Goal: Information Seeking & Learning: Find specific fact

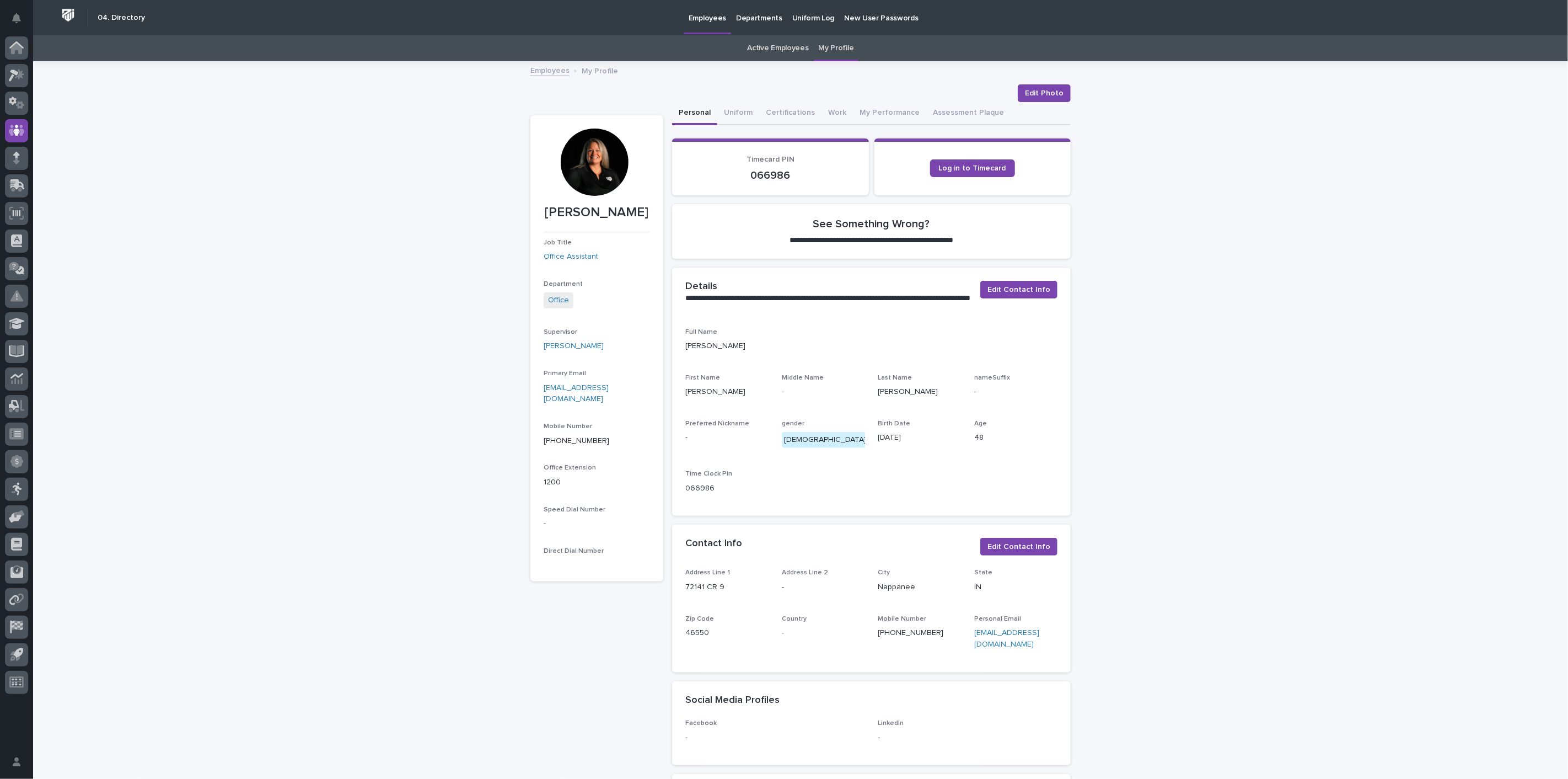
click at [539, 73] on link "Employees" at bounding box center [550, 69] width 39 height 13
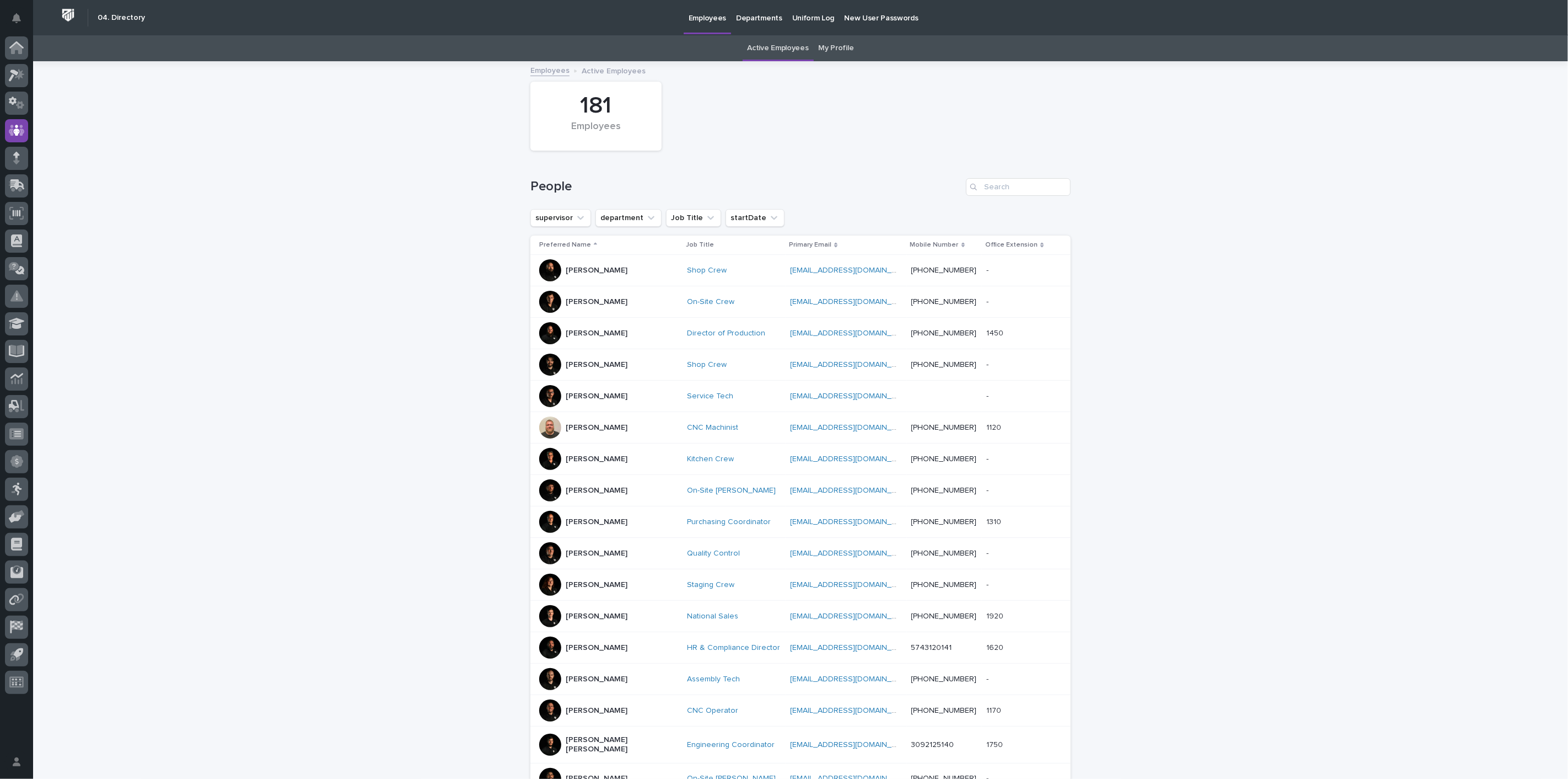
click at [979, 194] on div "Search" at bounding box center [975, 187] width 18 height 18
click at [981, 191] on input "Search" at bounding box center [1018, 187] width 105 height 18
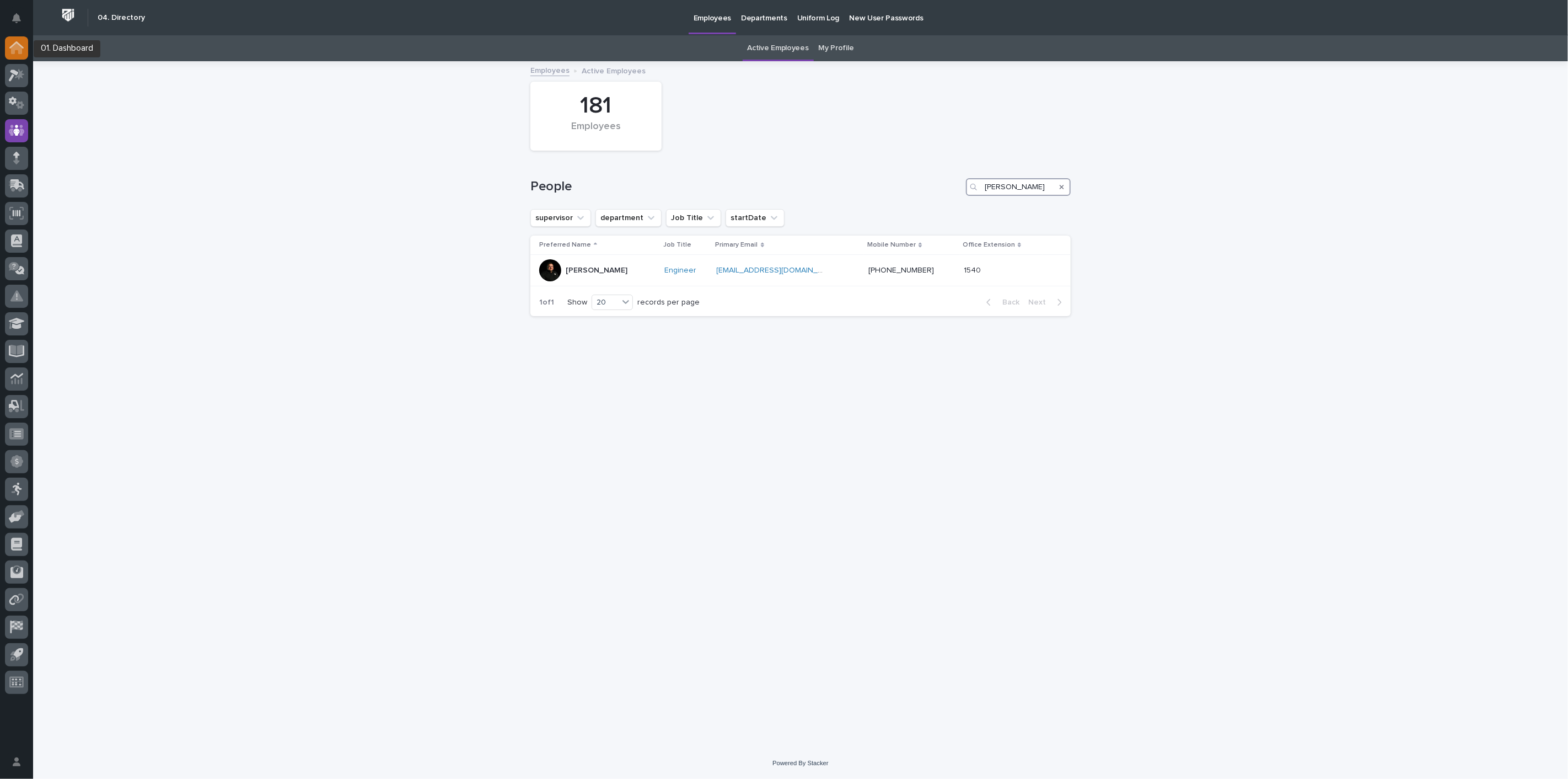
type input "[PERSON_NAME]"
click at [21, 45] on icon at bounding box center [16, 45] width 15 height 7
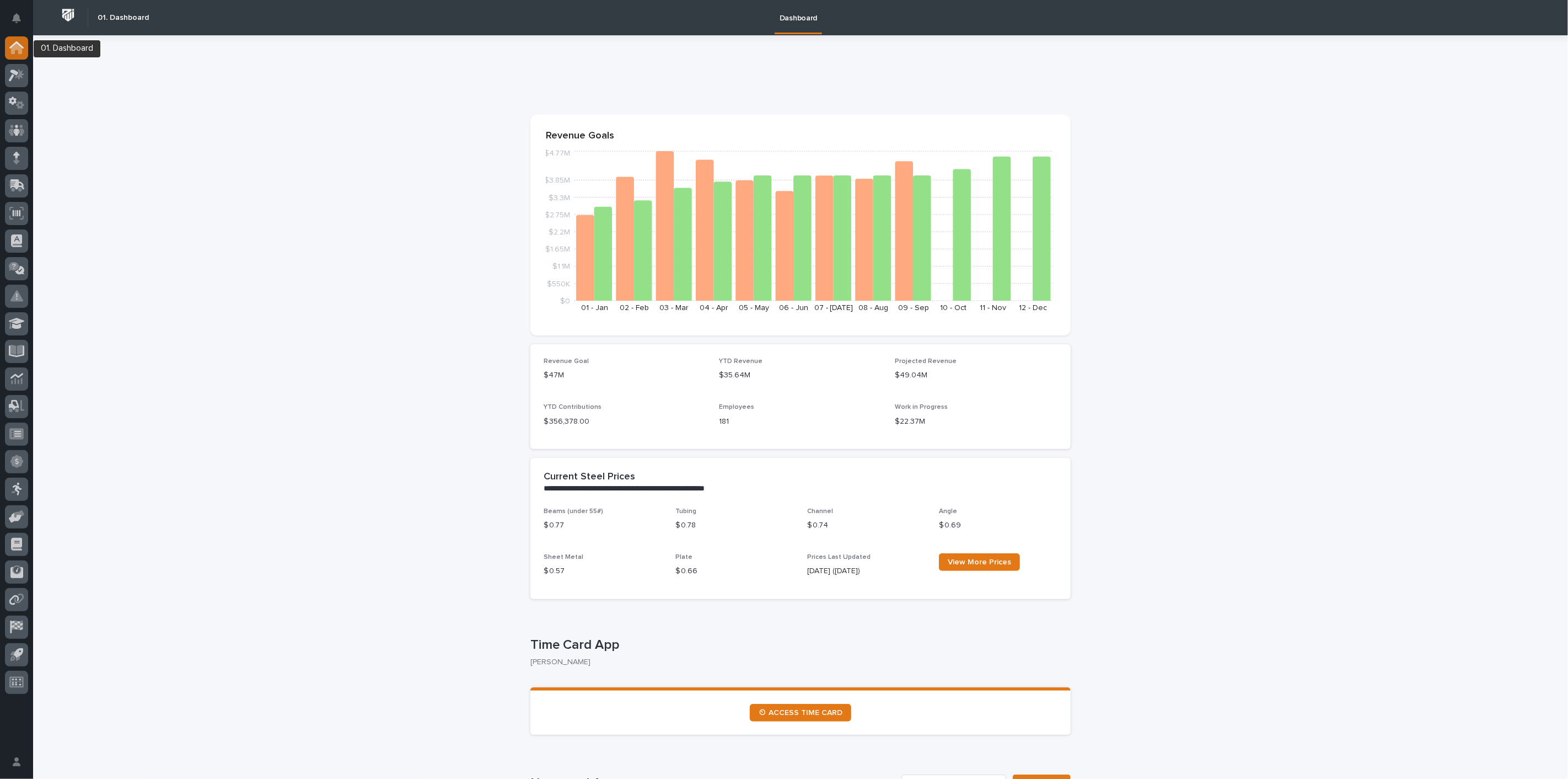
click at [12, 50] on icon at bounding box center [16, 49] width 11 height 11
click at [23, 80] on icon at bounding box center [16, 75] width 16 height 13
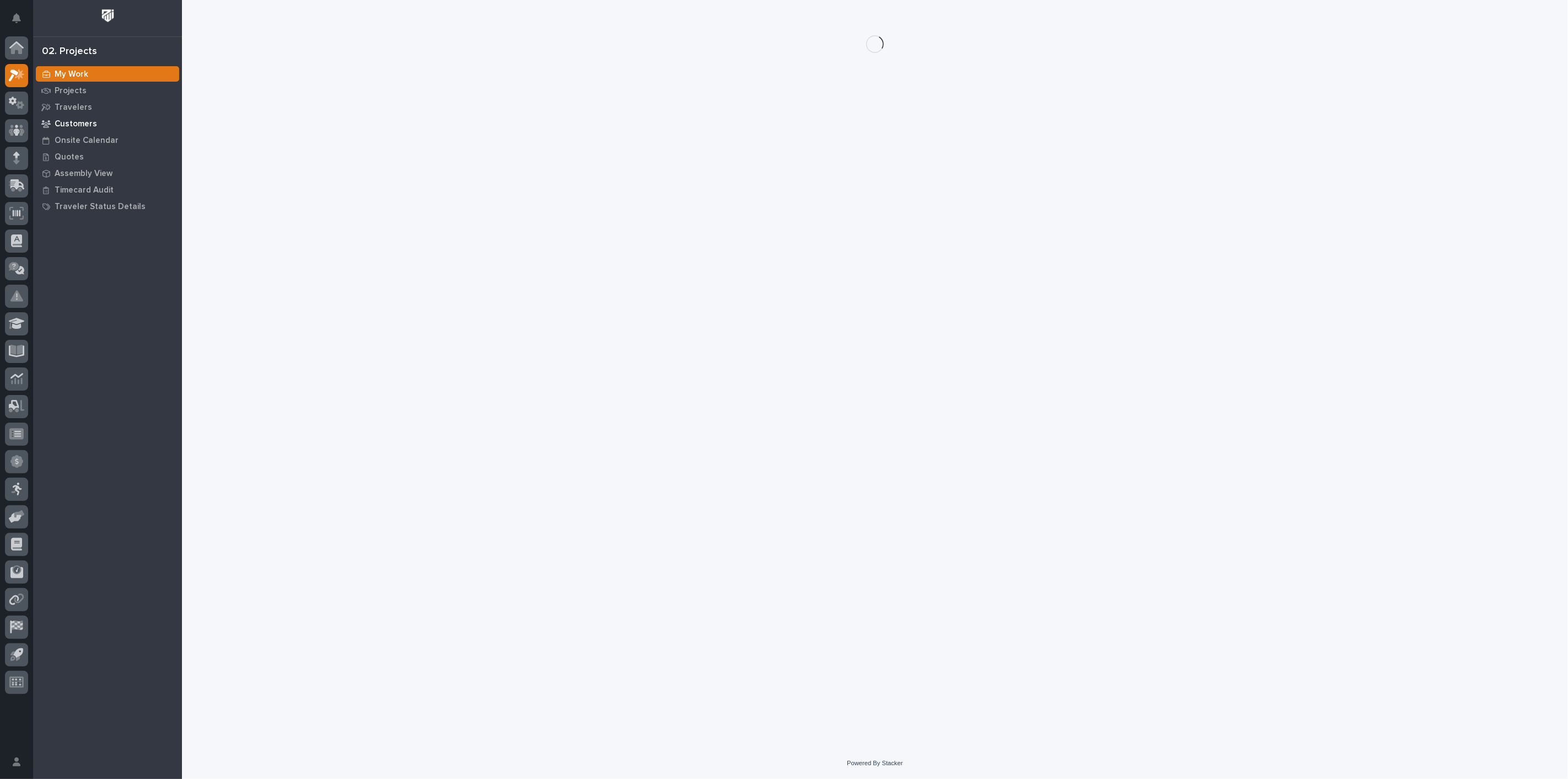
click at [74, 122] on p "Customers" at bounding box center [76, 124] width 43 height 10
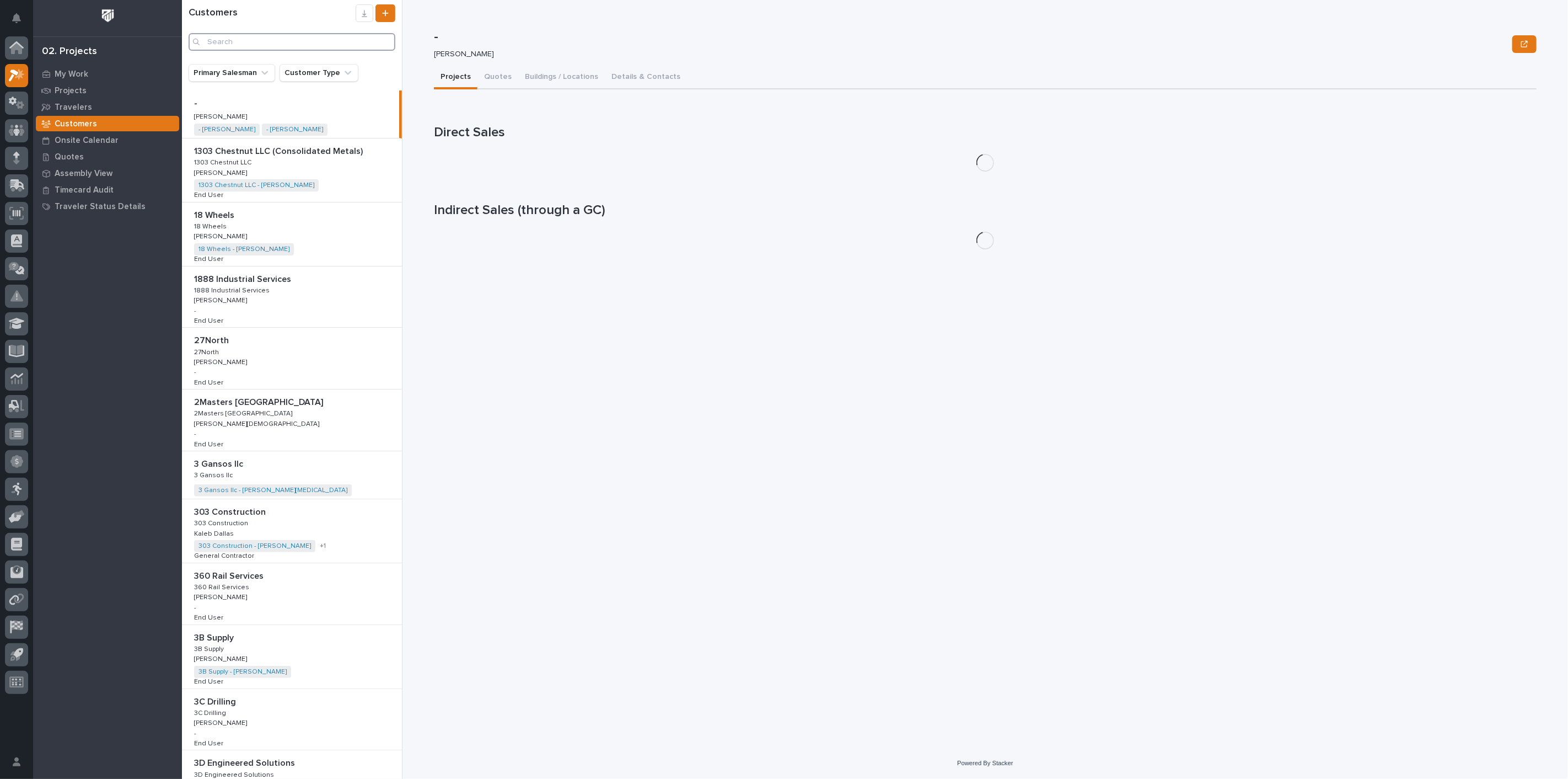
click at [259, 39] on input "Search" at bounding box center [292, 41] width 207 height 18
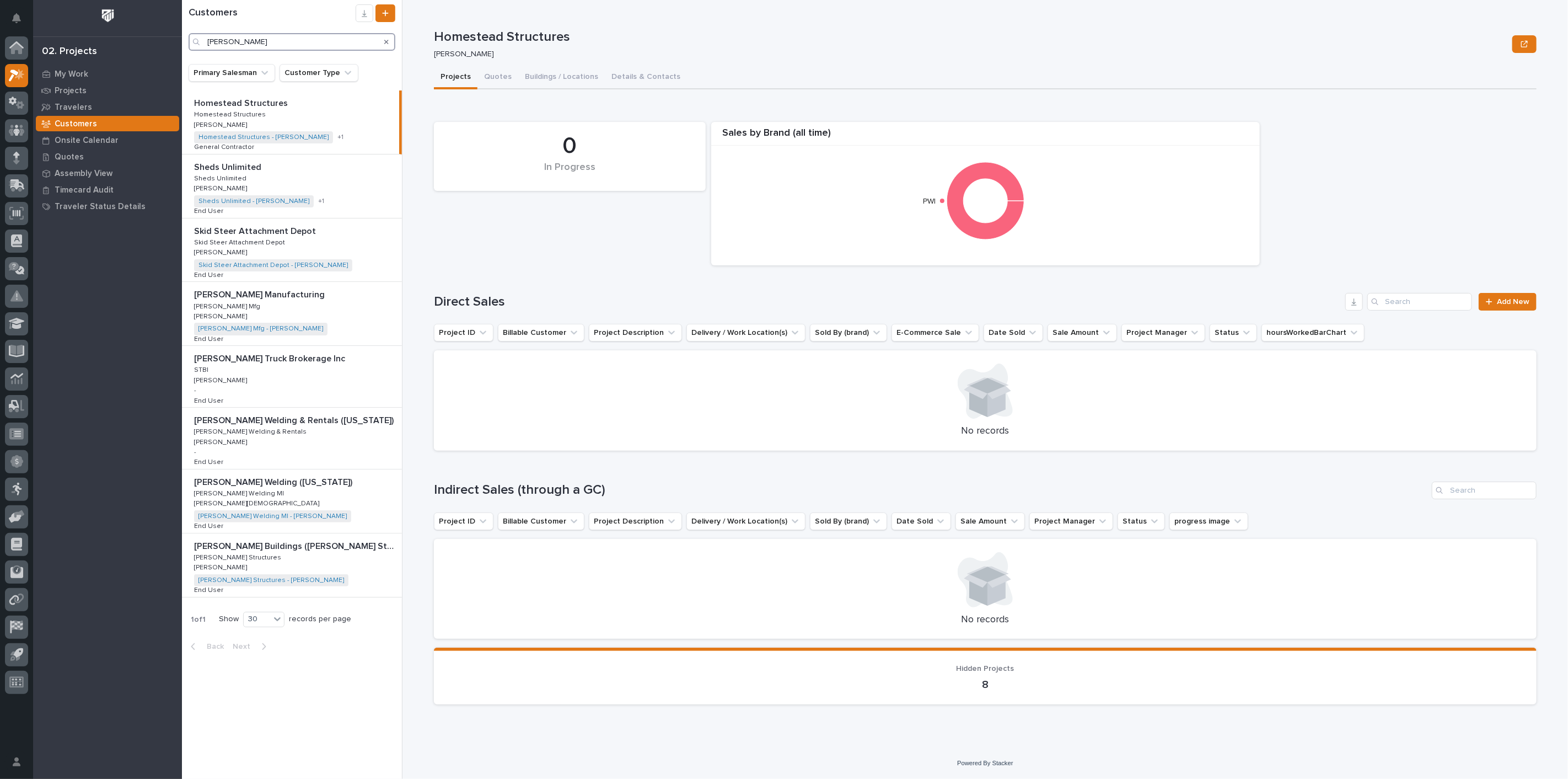
type input "[PERSON_NAME]"
click at [273, 308] on div "[PERSON_NAME] Manufacturing [PERSON_NAME] Manufacturing [PERSON_NAME] Mfg [PERS…" at bounding box center [292, 314] width 220 height 63
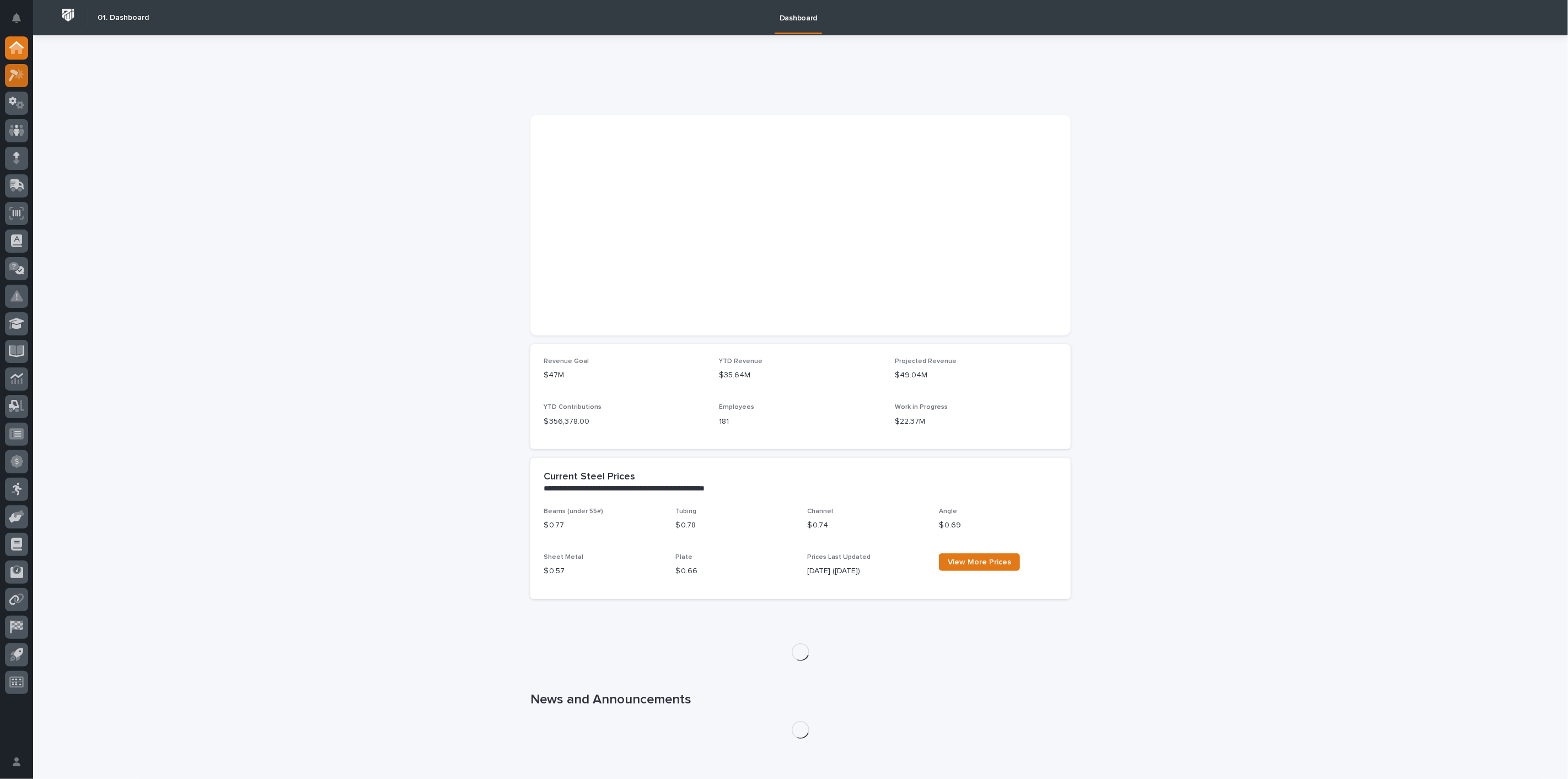
click at [22, 80] on icon at bounding box center [16, 75] width 16 height 13
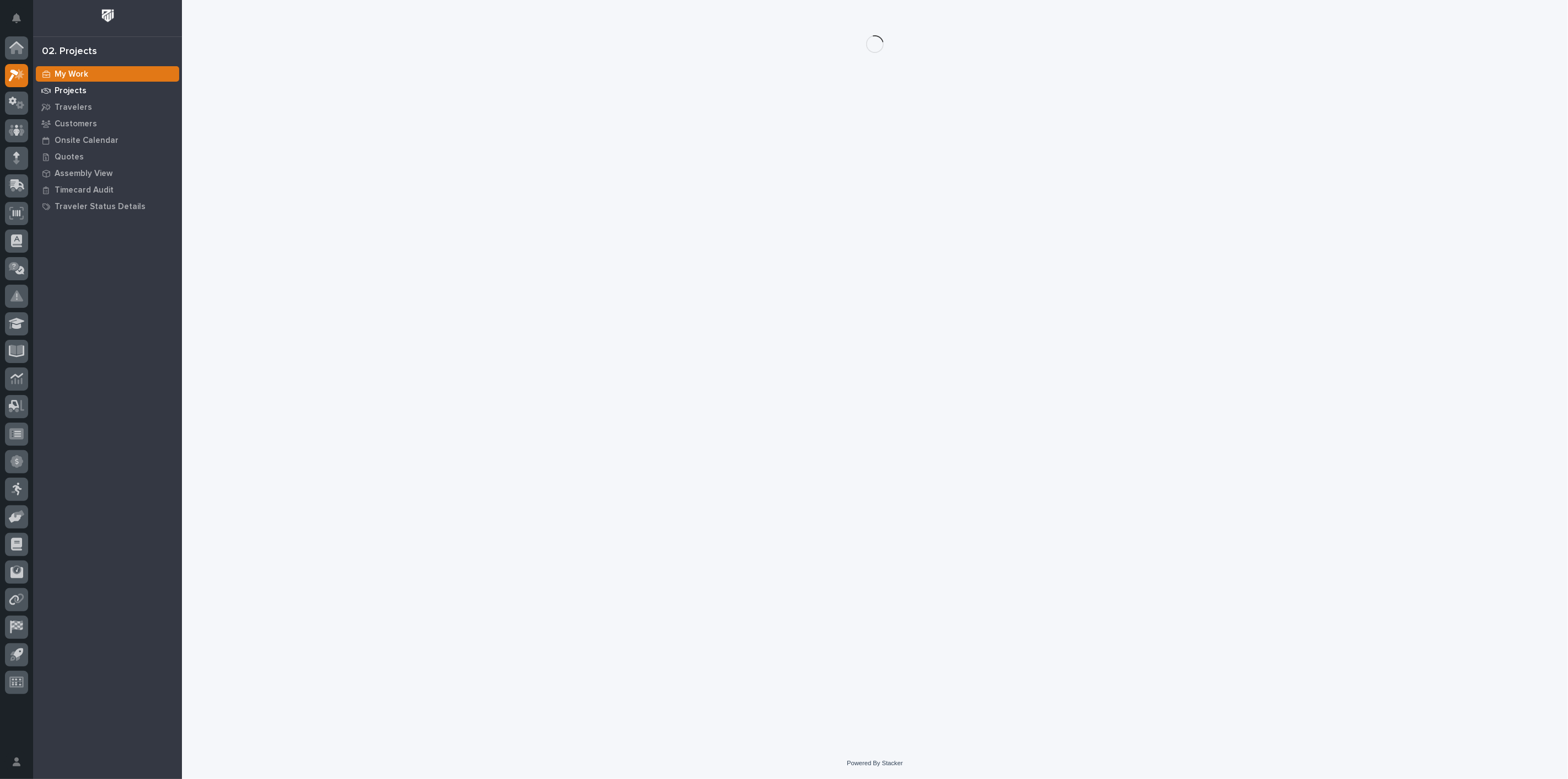
click at [72, 90] on p "Projects" at bounding box center [71, 91] width 32 height 10
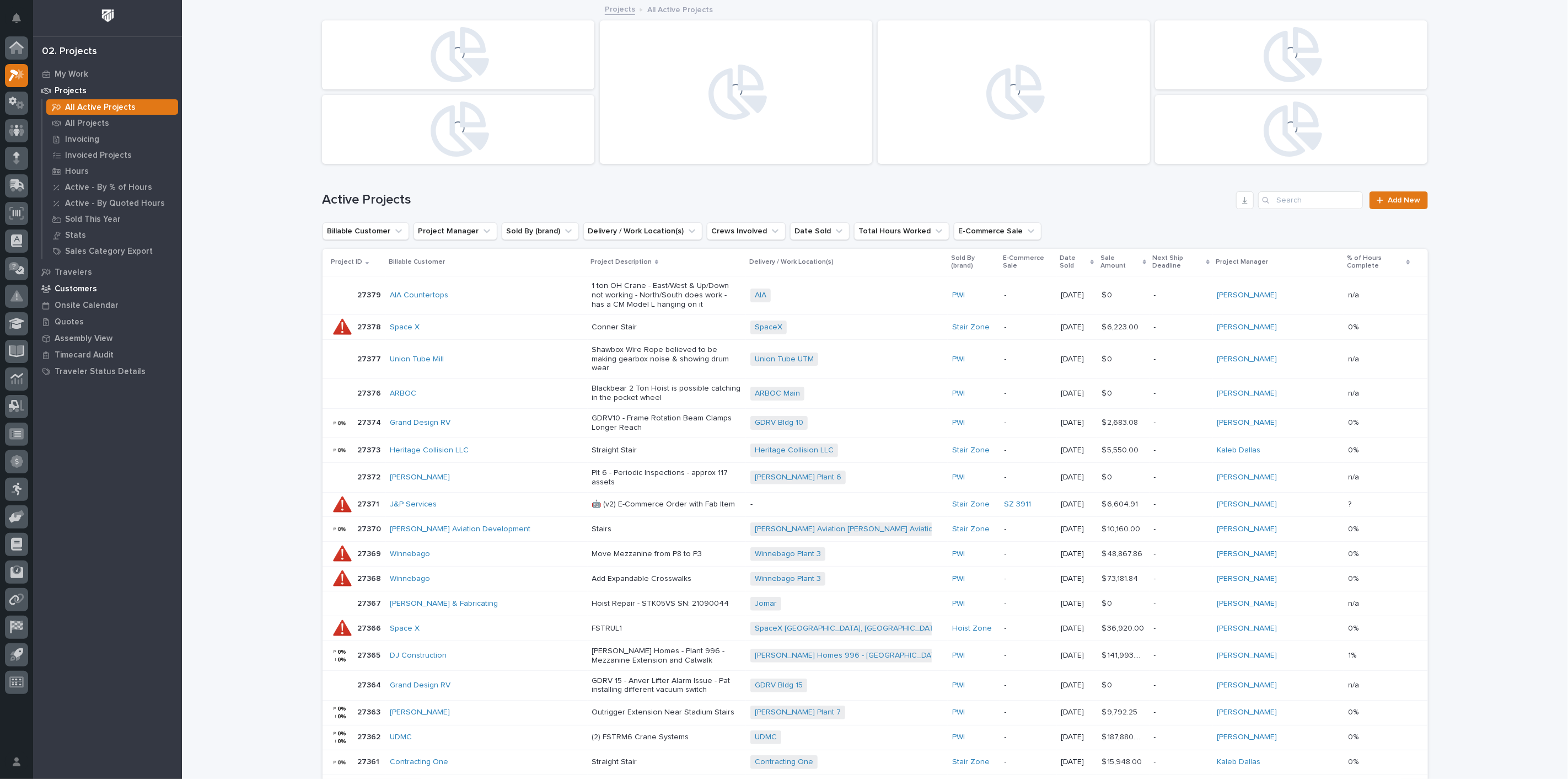
click at [74, 286] on p "Customers" at bounding box center [76, 289] width 43 height 10
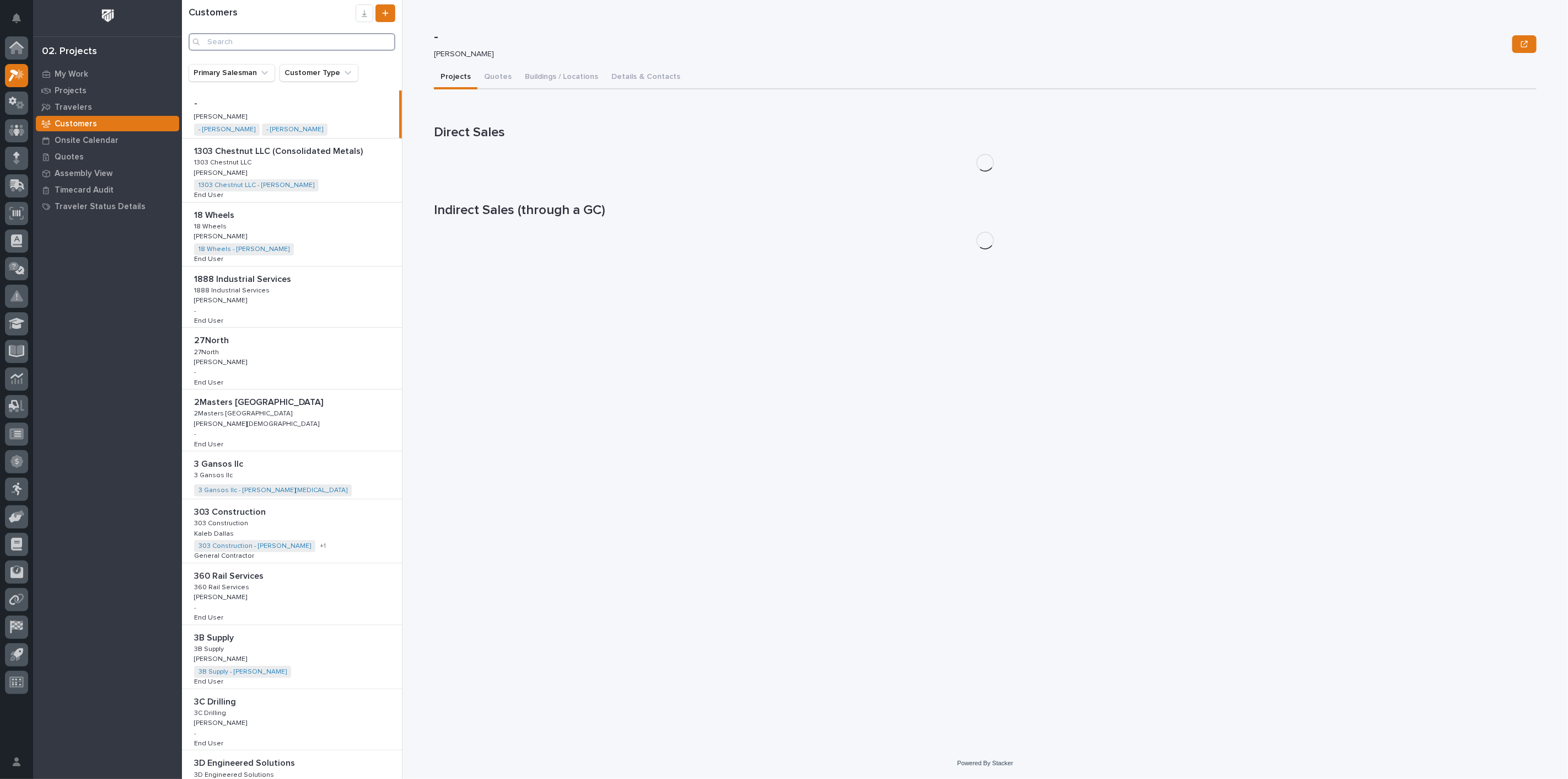
click at [234, 38] on input "Search" at bounding box center [292, 41] width 207 height 18
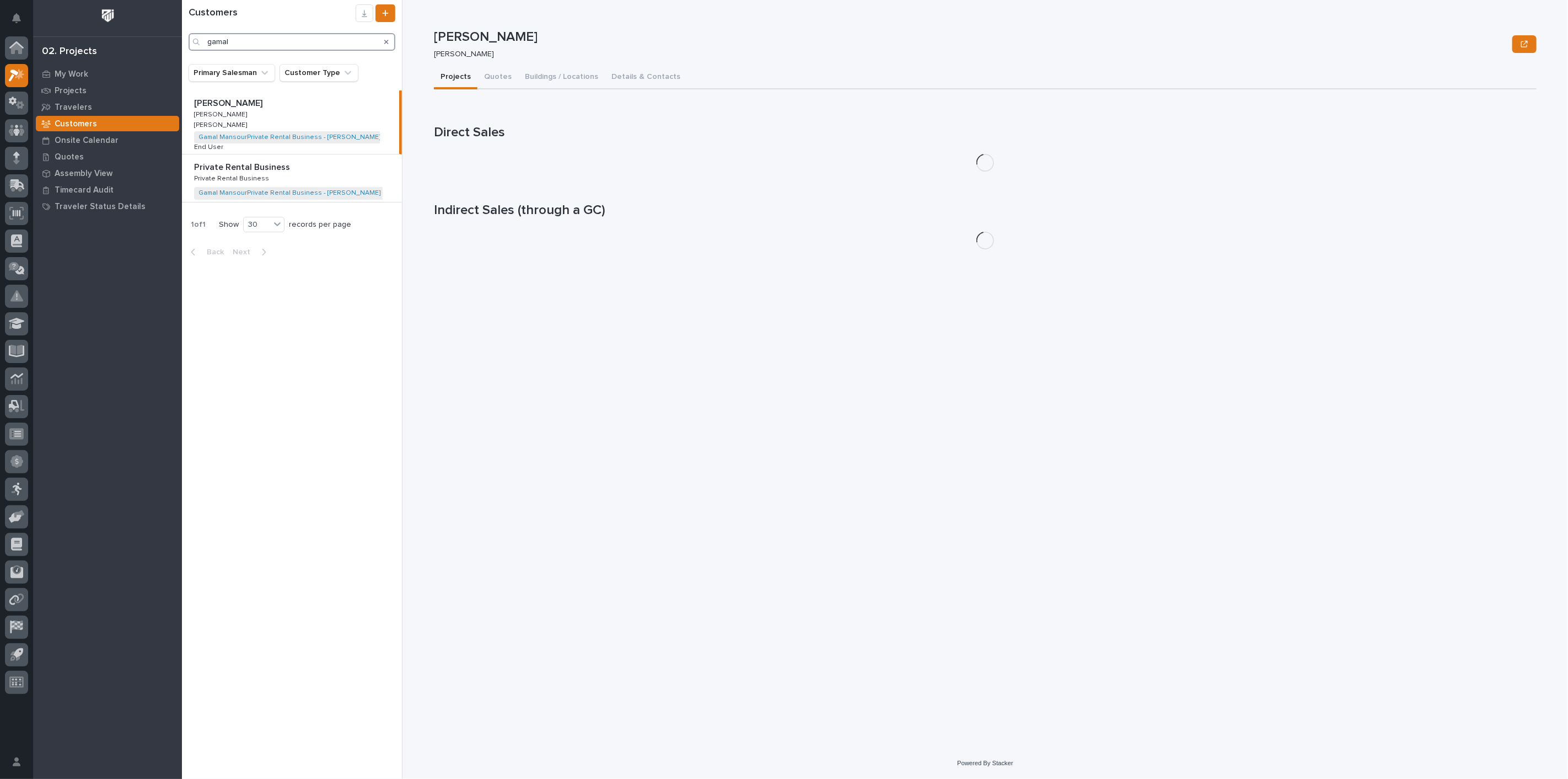
type input "gamal"
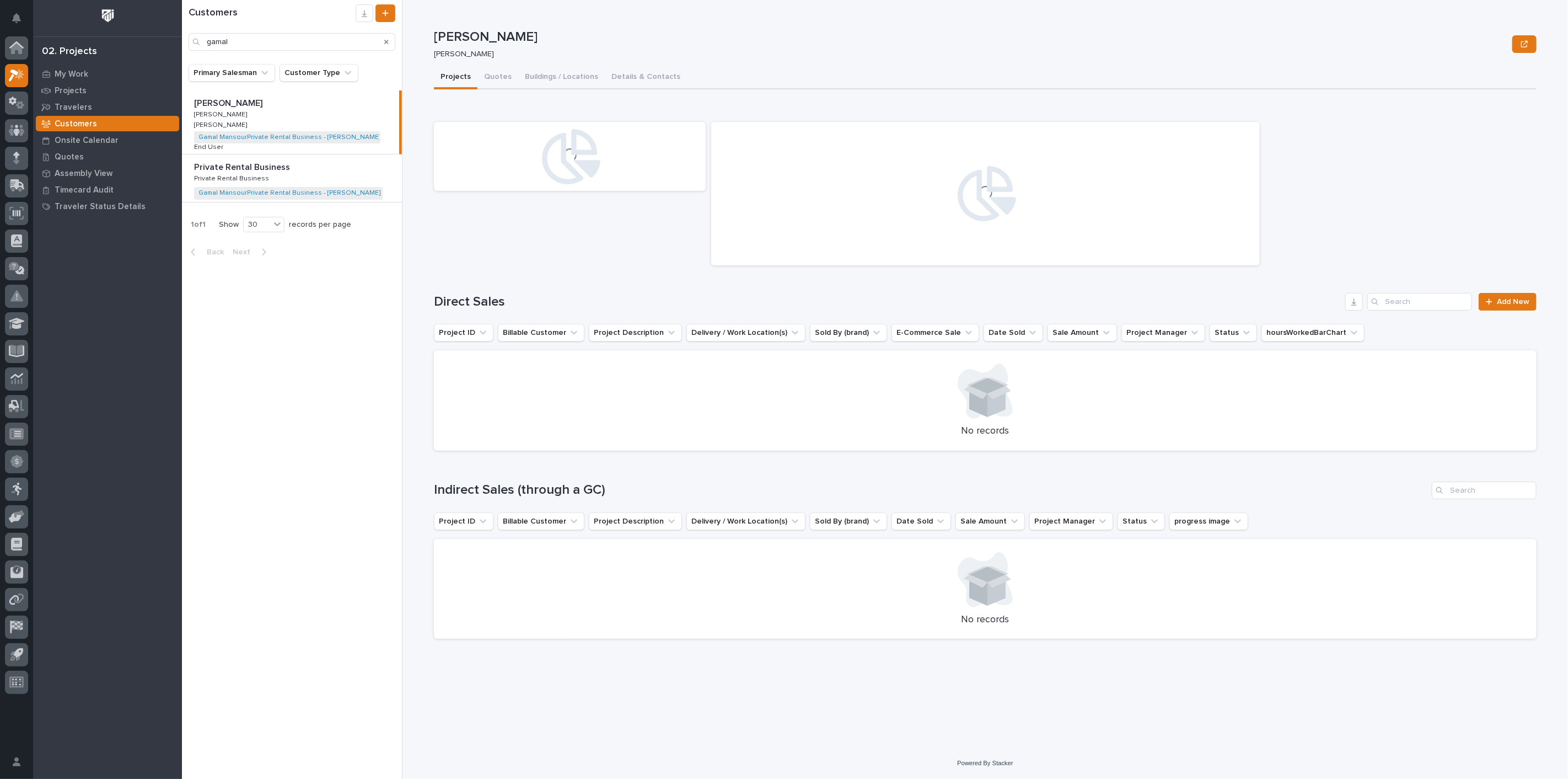
click at [282, 111] on div "Gamal Mansour Gamal Mansour Gamal Mansour Gamal Mansour Roark Jones Roark Jones…" at bounding box center [290, 122] width 217 height 63
click at [491, 69] on button "Quotes" at bounding box center [497, 78] width 41 height 23
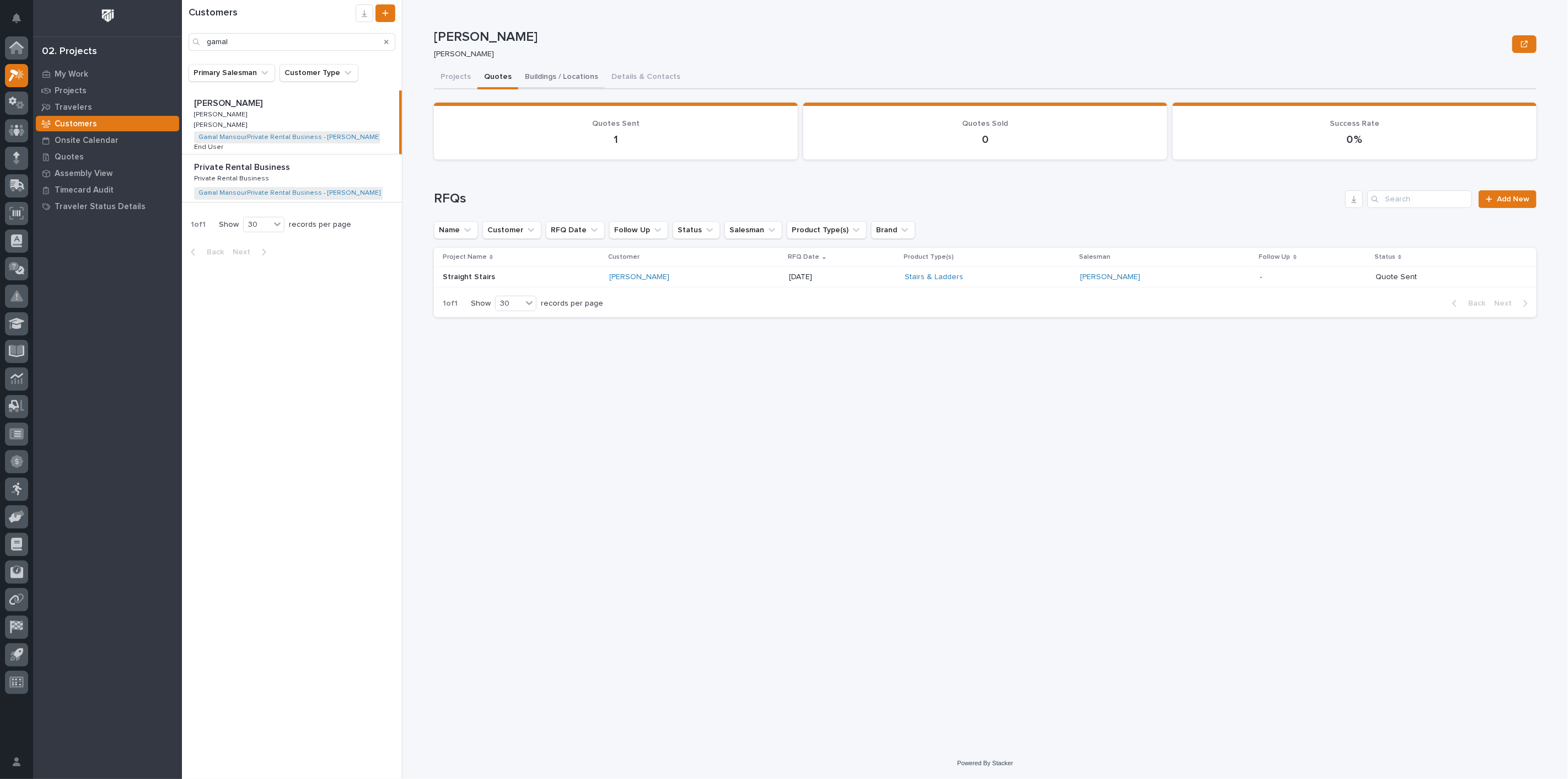
click at [537, 79] on button "Buildings / Locations" at bounding box center [561, 78] width 86 height 23
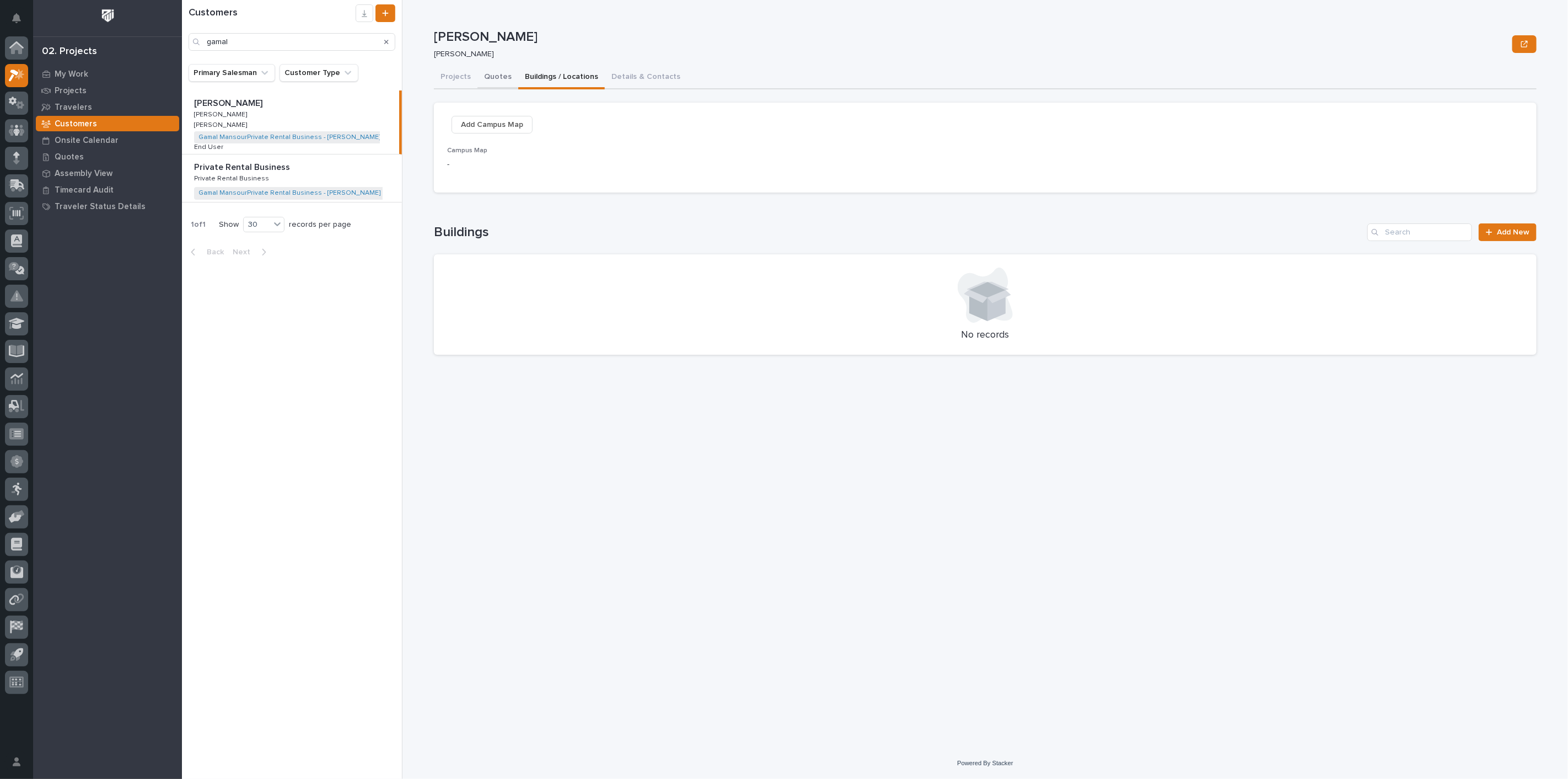
click at [496, 79] on button "Quotes" at bounding box center [497, 78] width 41 height 23
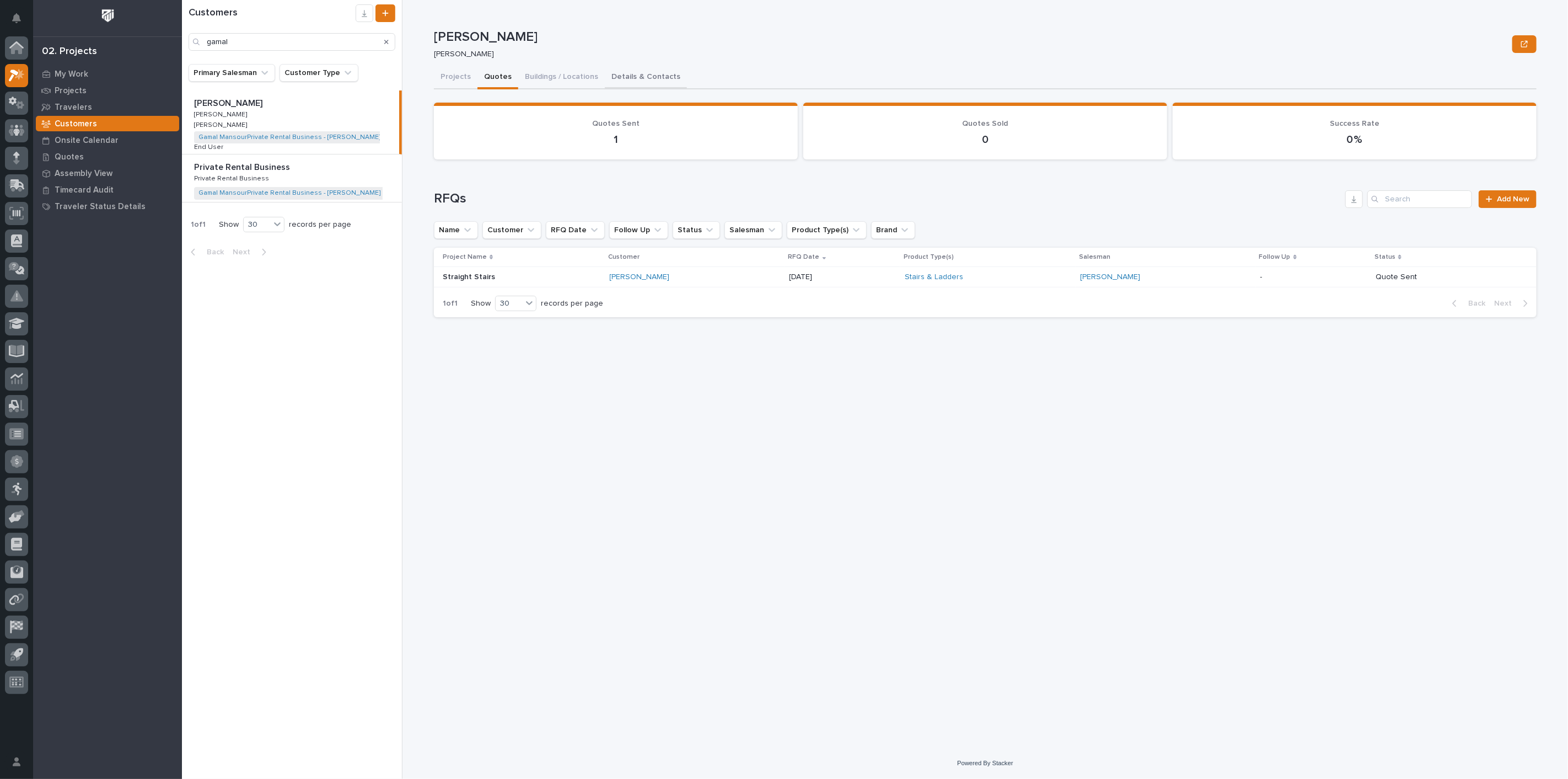
click at [631, 76] on button "Details & Contacts" at bounding box center [646, 78] width 82 height 23
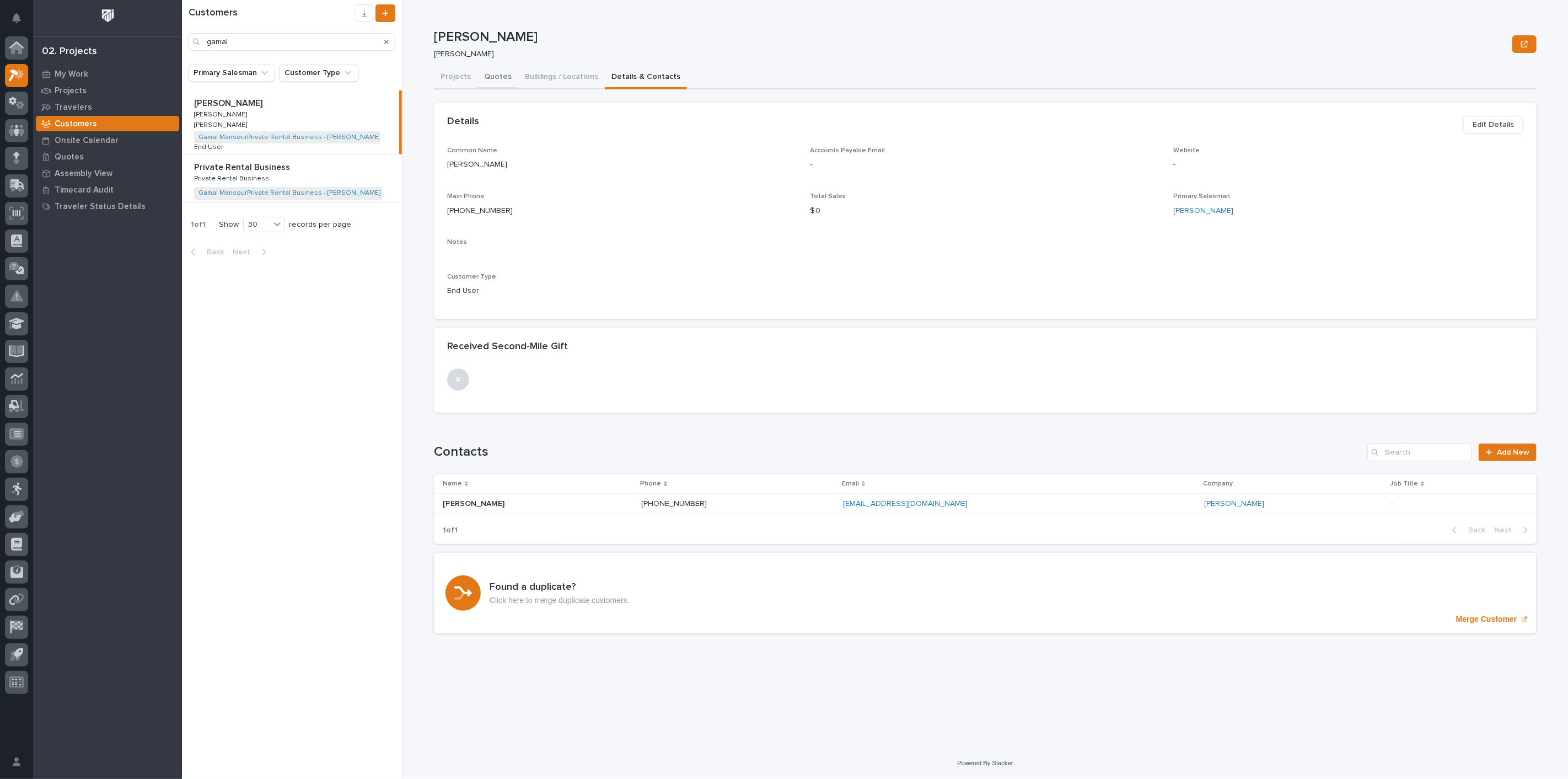
click at [489, 79] on button "Quotes" at bounding box center [497, 78] width 41 height 23
